Goal: Check status: Check status

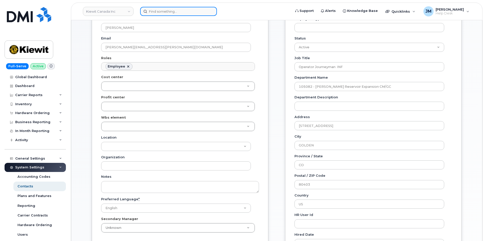
scroll to position [15, 0]
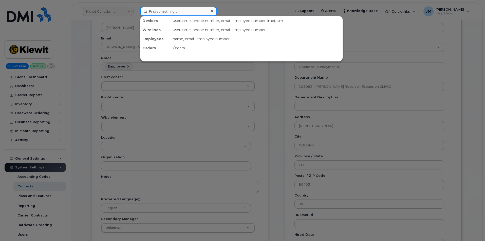
paste input "Jeff bell"
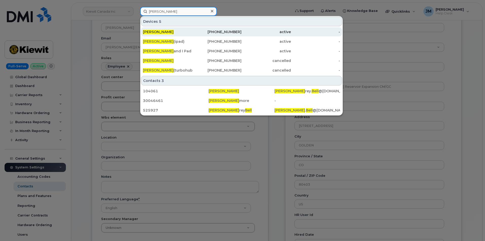
type input "Jeff bell"
click at [154, 30] on span "[PERSON_NAME]" at bounding box center [158, 32] width 31 height 5
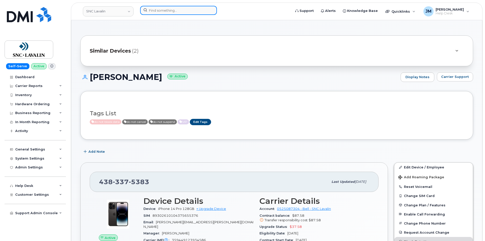
click at [161, 10] on input at bounding box center [178, 10] width 77 height 9
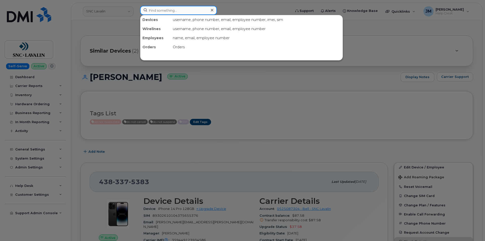
paste input "299794"
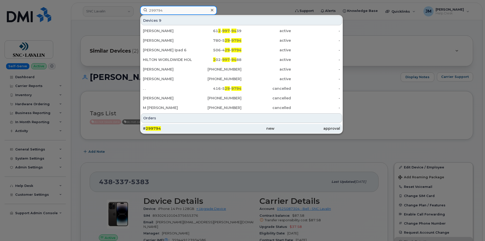
type input "299794"
click at [150, 128] on span "299794" at bounding box center [153, 128] width 15 height 5
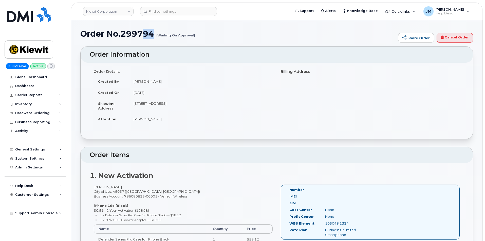
drag, startPoint x: 198, startPoint y: 34, endPoint x: 145, endPoint y: 35, distance: 53.4
click at [145, 35] on h1 "Order No.299794 (Waiting On Approval)" at bounding box center [237, 33] width 315 height 9
drag, startPoint x: 81, startPoint y: 33, endPoint x: 195, endPoint y: 33, distance: 114.0
click at [195, 33] on h1 "Order No.299794 (Waiting On Approval)" at bounding box center [237, 33] width 315 height 9
copy h1 "Order No.299794 (Waiting On Approval)"
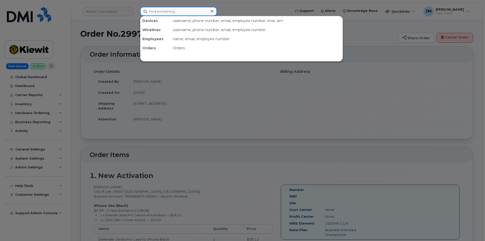
paste input "Order No.299794 (Waiting On Approval)"
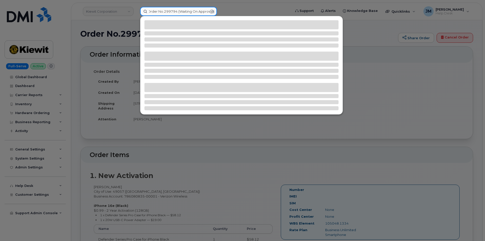
type input "Order No.299794 (Waiting On Approval)"
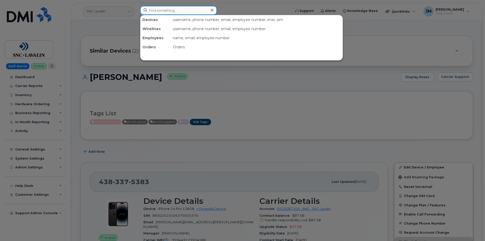
paste input "[PERSON_NAME] [PERSON_NAME]"
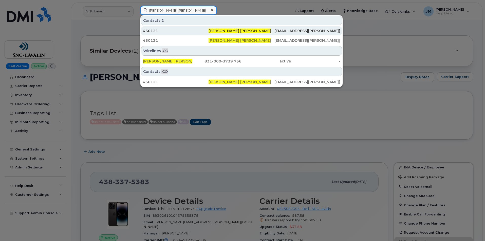
type input "[PERSON_NAME] [PERSON_NAME]"
click at [152, 30] on div "450121" at bounding box center [176, 30] width 66 height 5
